Goal: Information Seeking & Learning: Learn about a topic

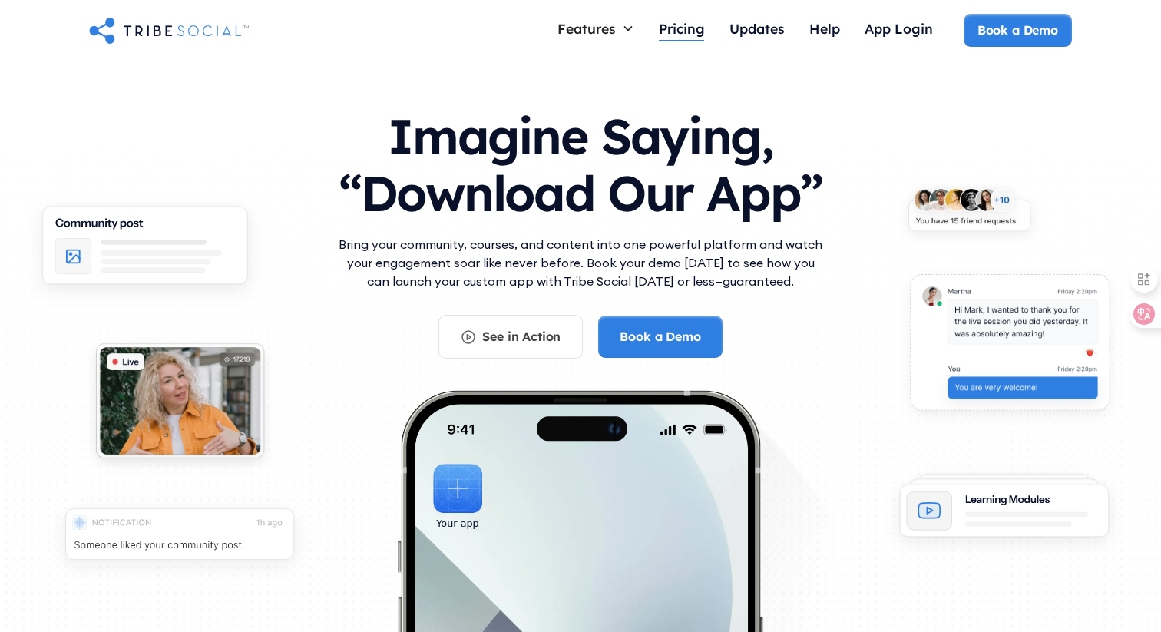
click at [676, 28] on div "Pricing" at bounding box center [682, 28] width 46 height 17
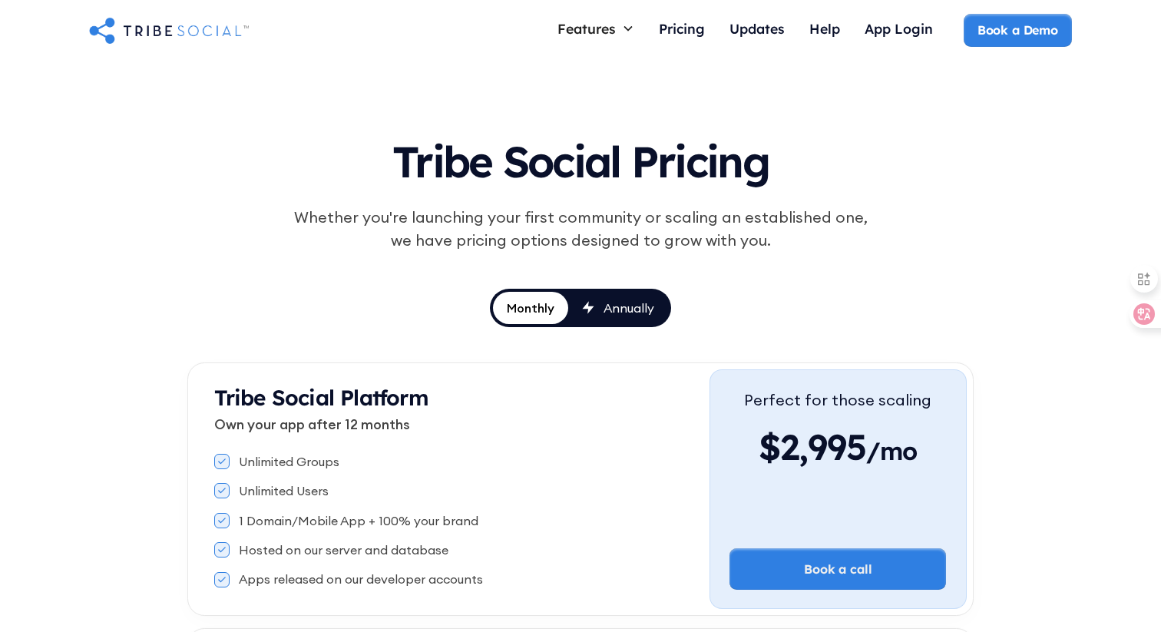
click at [166, 30] on img "home" at bounding box center [169, 30] width 160 height 31
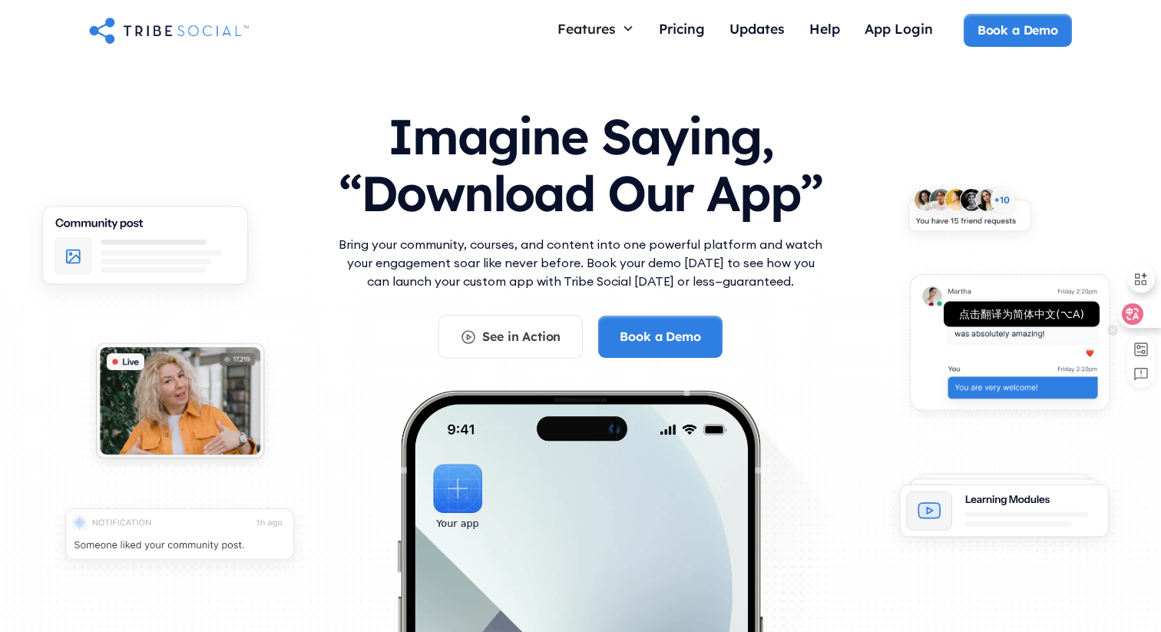
click at [1128, 315] on icon at bounding box center [1132, 313] width 15 height 15
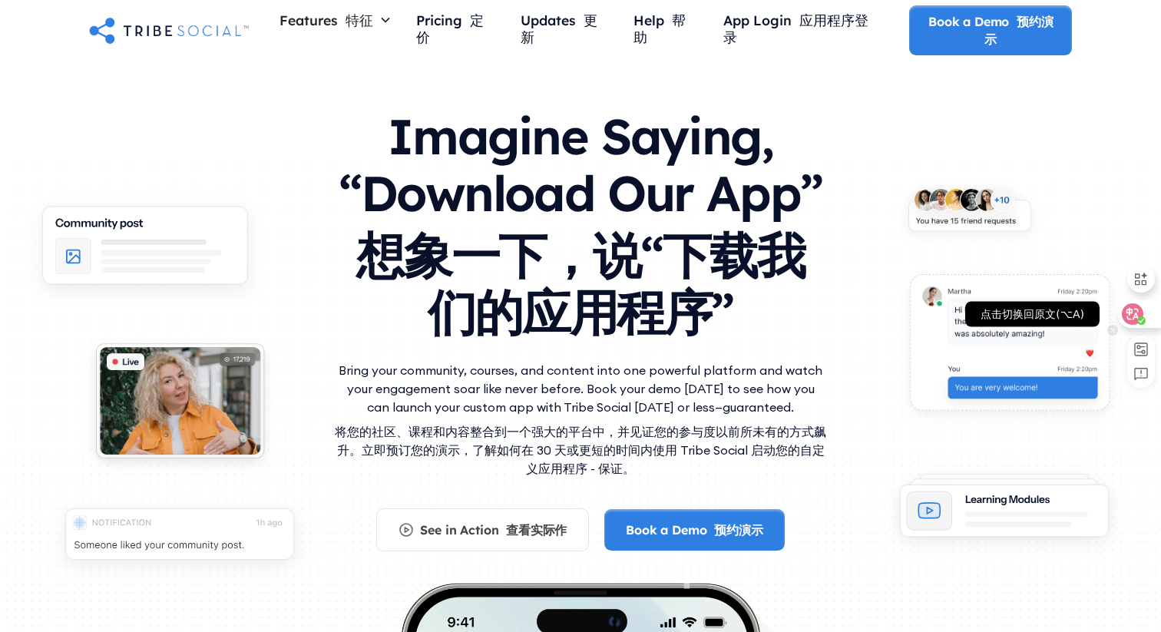
click at [1135, 315] on icon at bounding box center [1132, 314] width 13 height 12
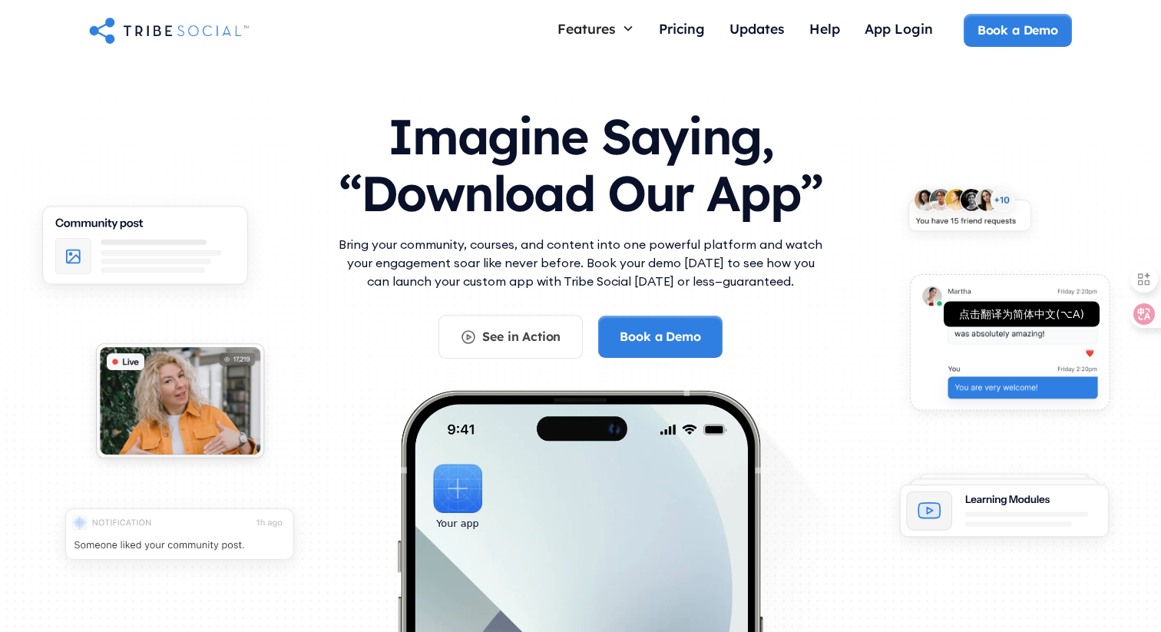
click at [1135, 315] on icon at bounding box center [1143, 313] width 21 height 21
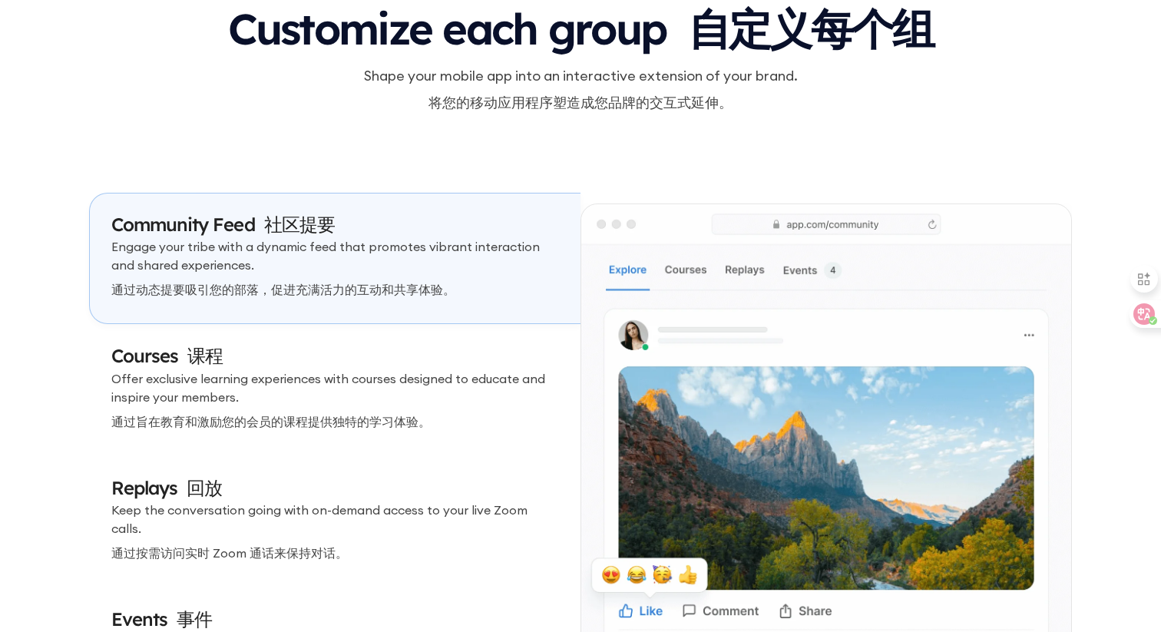
scroll to position [4659, 0]
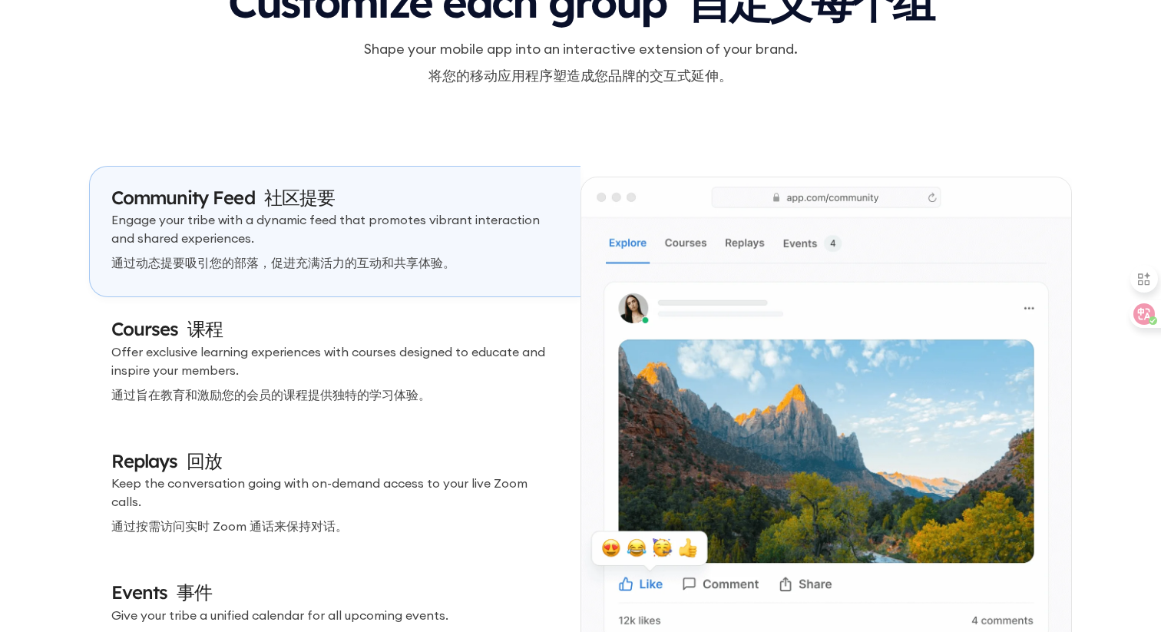
click at [362, 374] on p "Offer exclusive learning experiences with courses designed to educate and inspi…" at bounding box center [335, 376] width 448 height 68
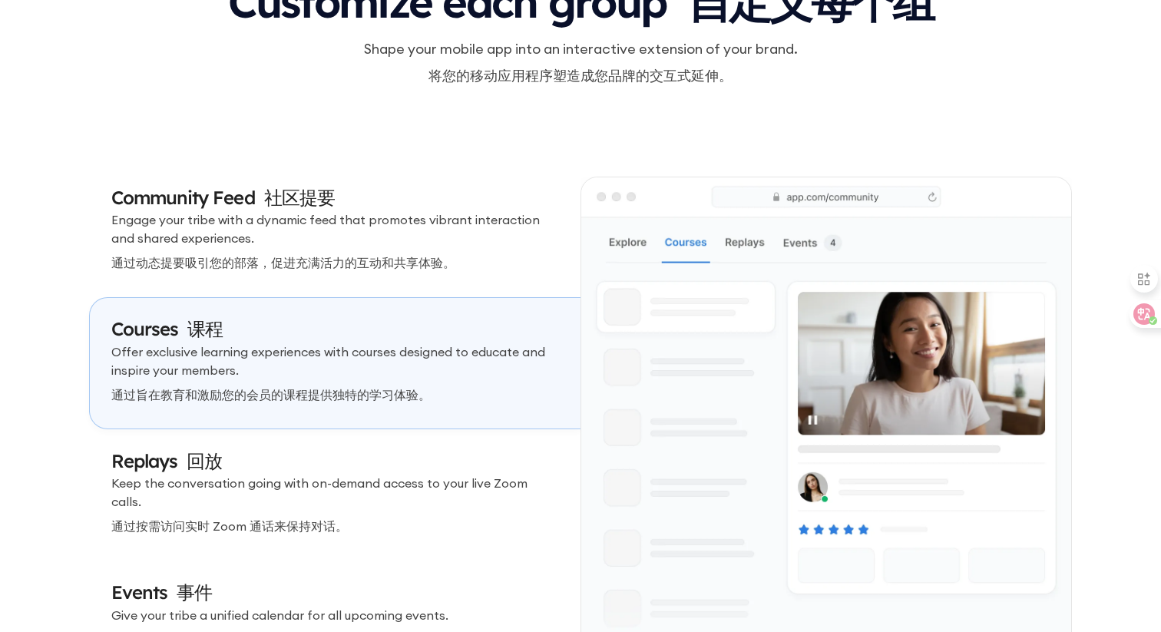
click at [461, 238] on p "Engage your tribe with a dynamic feed that promotes vibrant interaction and sha…" at bounding box center [335, 244] width 448 height 68
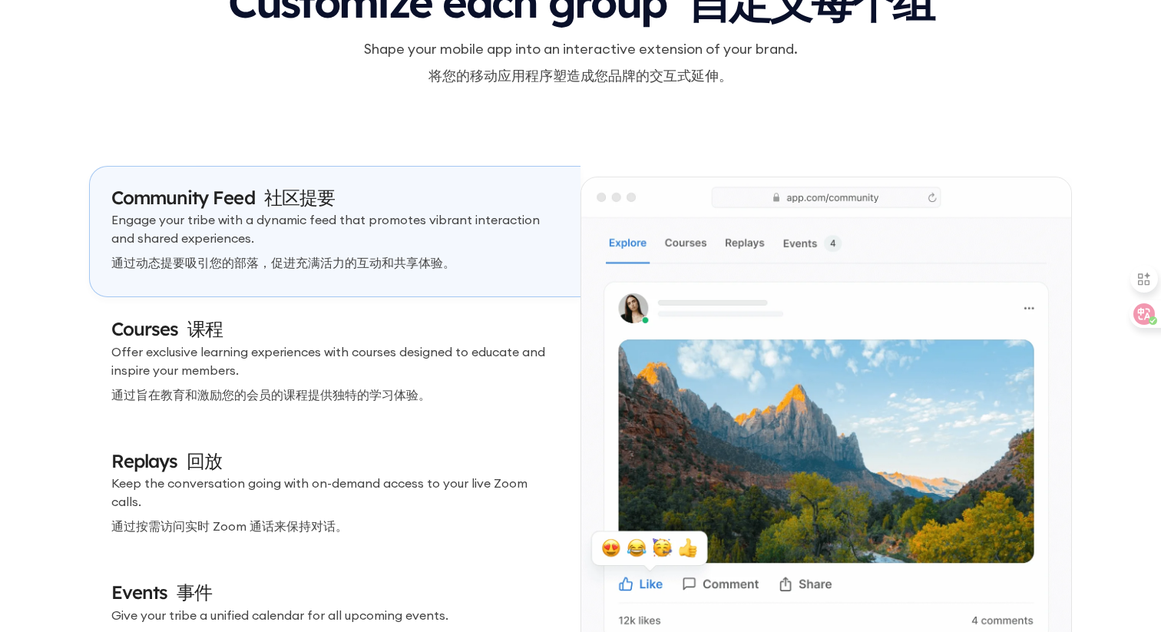
click at [517, 364] on p "Offer exclusive learning experiences with courses designed to educate and inspi…" at bounding box center [335, 376] width 448 height 68
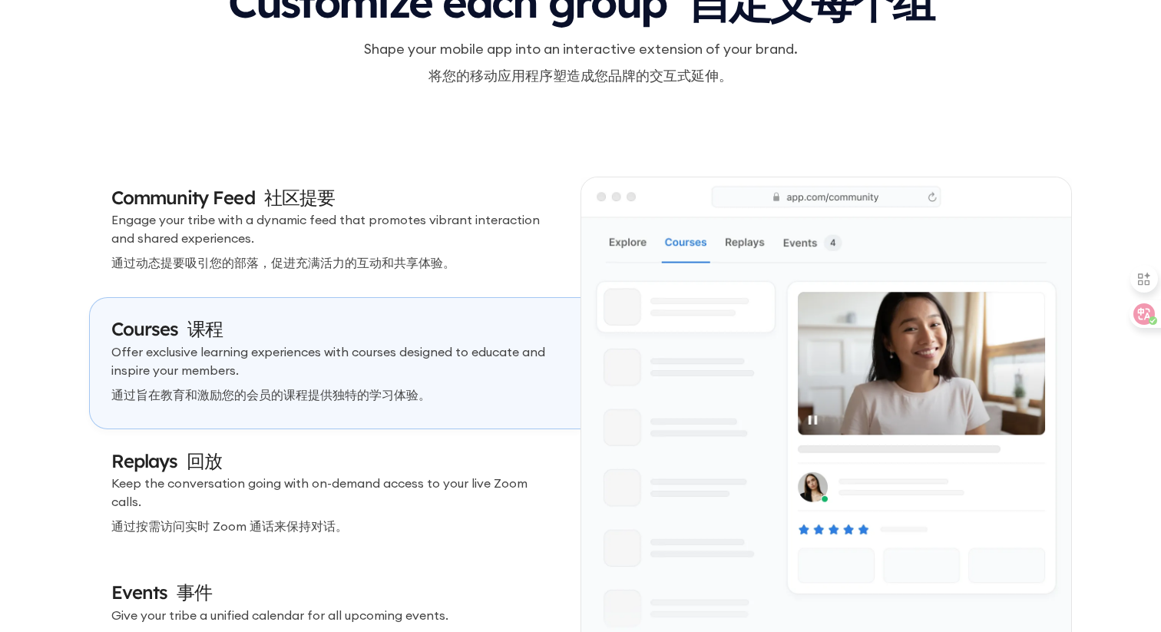
click at [537, 489] on p "Keep the conversation going with on-demand access to your live Zoom calls. 通过按需…" at bounding box center [335, 508] width 448 height 68
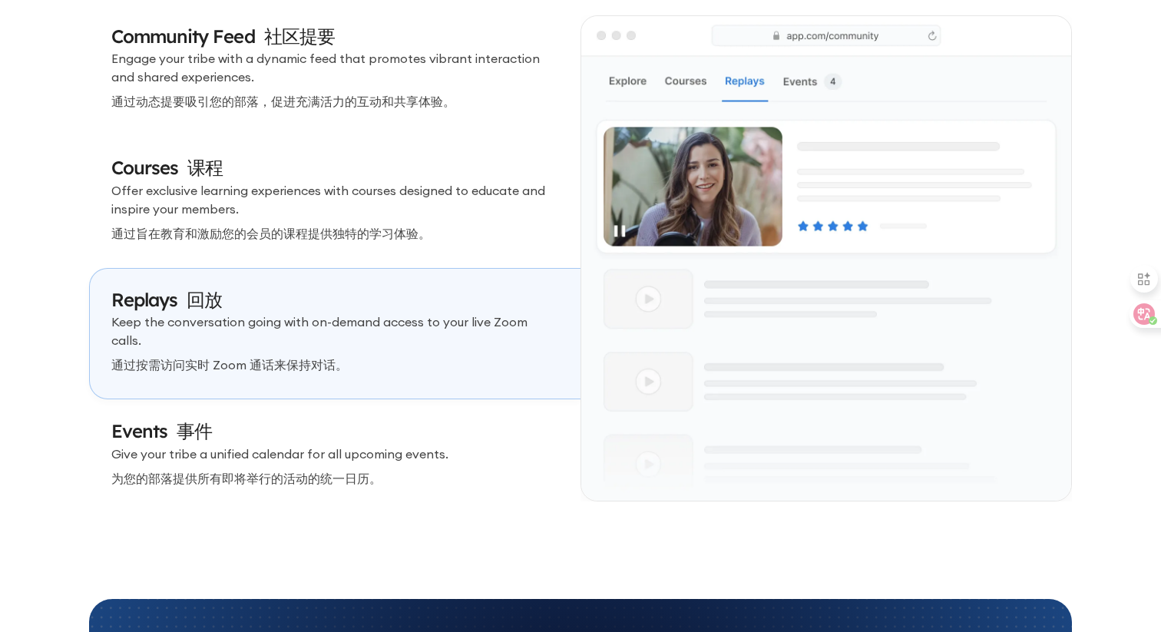
scroll to position [4849, 0]
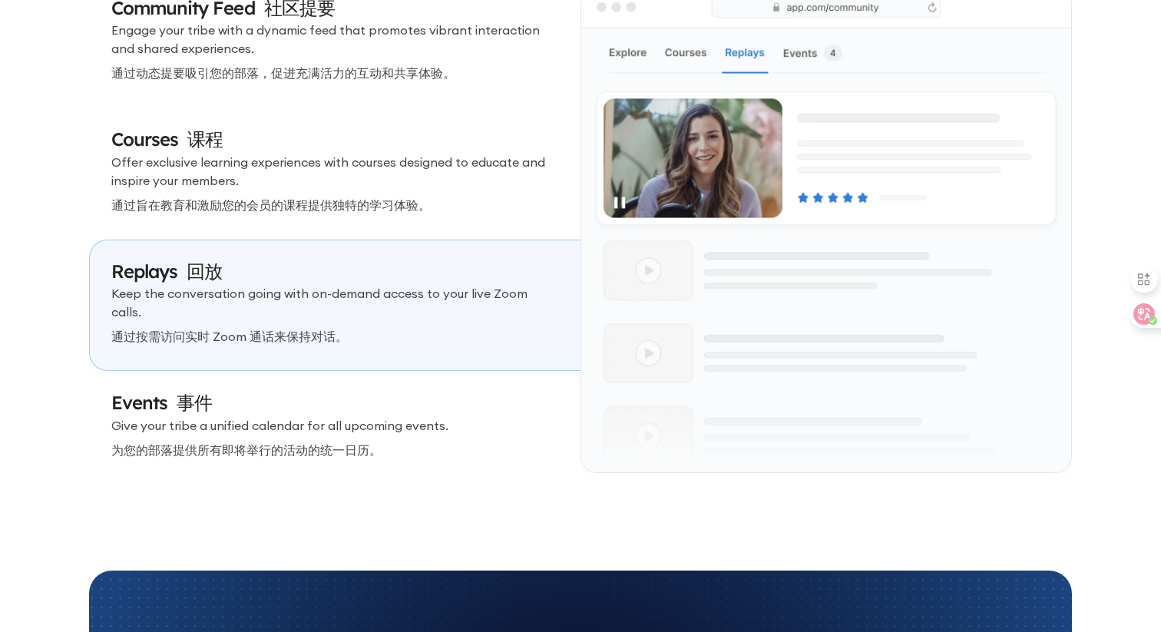
click at [529, 436] on p "Give your tribe a unified calendar for all upcoming events. 为您的部落提供所有即将举行的活动的统一…" at bounding box center [335, 440] width 448 height 49
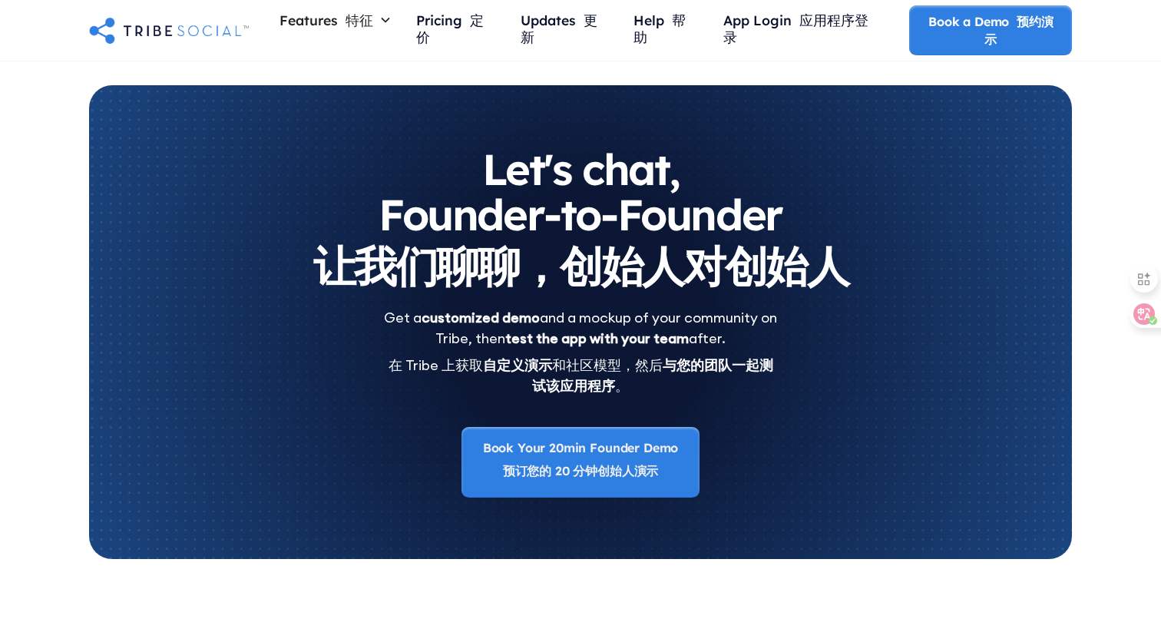
scroll to position [7156, 0]
